Goal: Task Accomplishment & Management: Complete application form

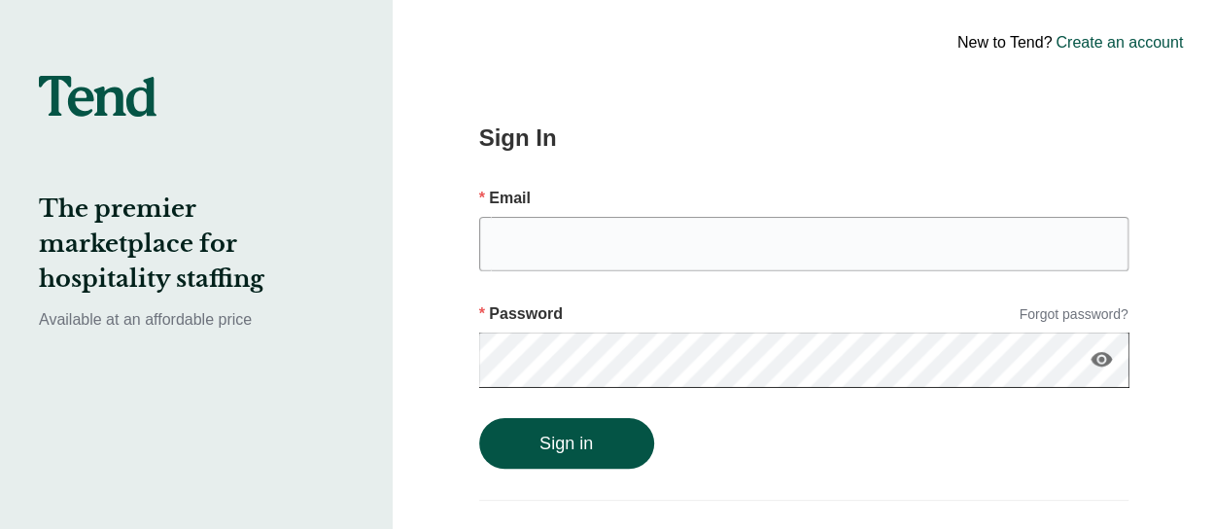
click at [124, 269] on h2 "The premier marketplace for hospitality staffing" at bounding box center [196, 244] width 315 height 105
click at [157, 203] on h2 "The premier marketplace for hospitality staffing" at bounding box center [196, 244] width 315 height 105
click at [175, 333] on div "The premier marketplace for hospitality staffing Available at an affordable pri…" at bounding box center [196, 291] width 393 height 582
click at [180, 317] on p "Available at an affordable price" at bounding box center [196, 319] width 315 height 23
click at [80, 131] on div "The premier marketplace for hospitality staffing Available at an affordable pri…" at bounding box center [196, 291] width 393 height 582
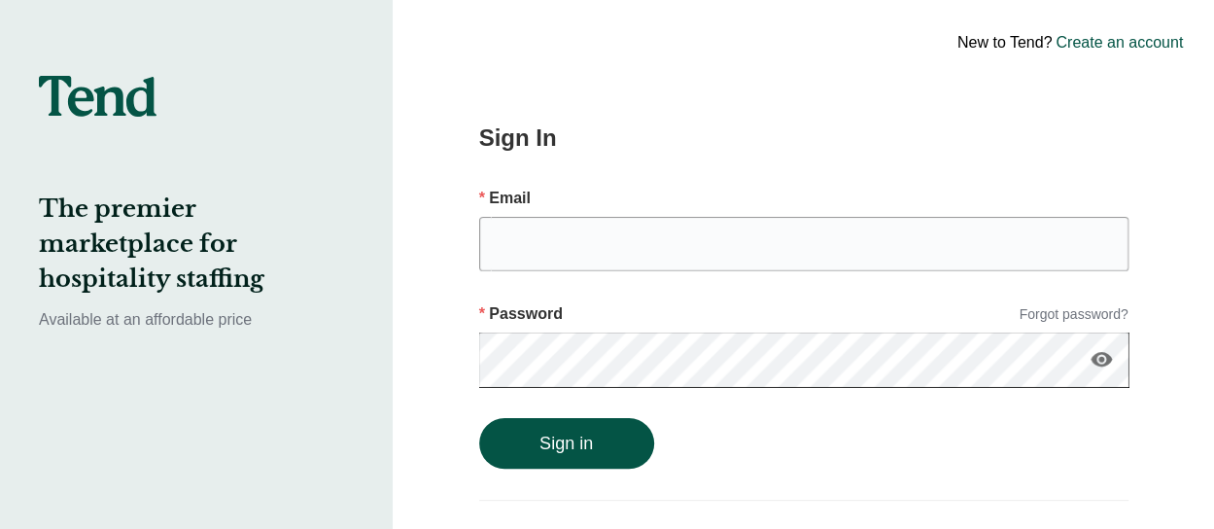
click at [78, 114] on img at bounding box center [98, 96] width 118 height 41
click at [1091, 43] on link "Create an account" at bounding box center [1119, 42] width 127 height 23
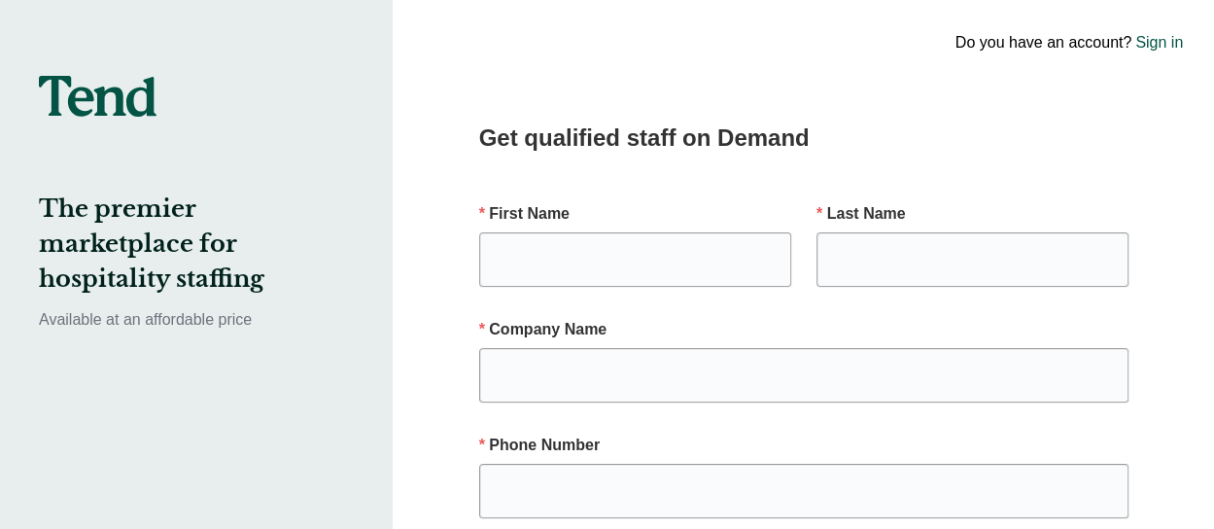
click at [1070, 47] on div "Do you have an account? Sign in" at bounding box center [1027, 43] width 373 height 86
